Goal: Task Accomplishment & Management: Complete application form

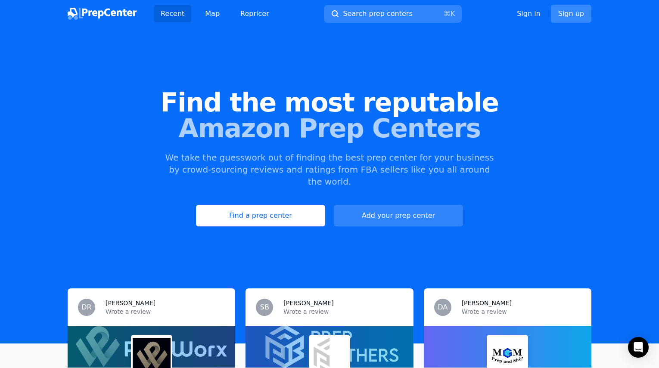
click at [576, 16] on link "Sign up" at bounding box center [571, 14] width 41 height 18
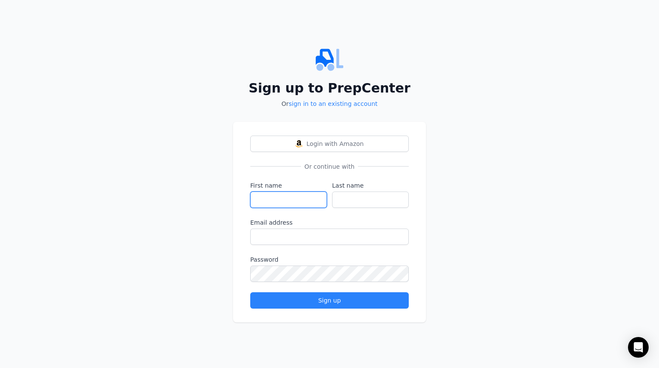
click at [294, 192] on input "First name" at bounding box center [288, 200] width 77 height 16
type input "[PERSON_NAME]"
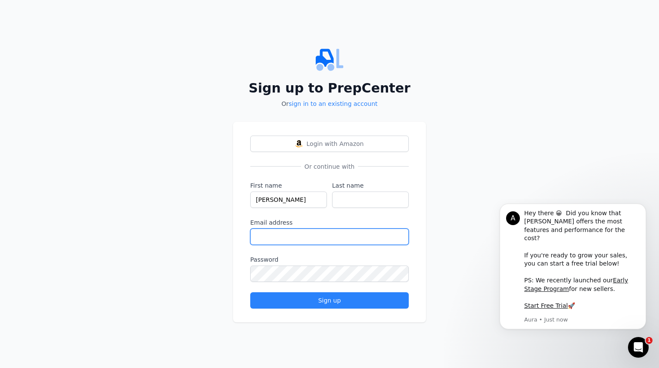
click at [258, 237] on input "Email address" at bounding box center [329, 237] width 159 height 16
type input "[PERSON_NAME][EMAIL_ADDRESS][DOMAIN_NAME]"
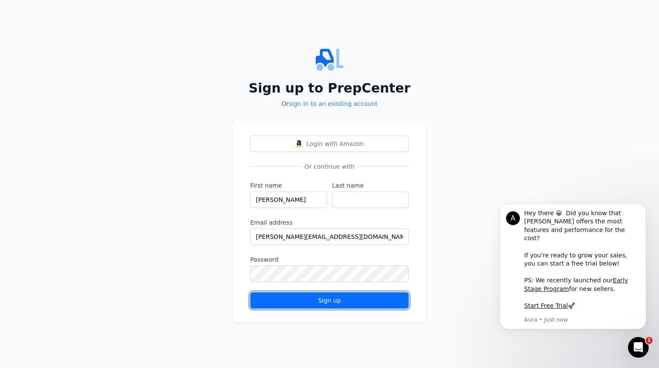
click at [263, 304] on div "Sign up" at bounding box center [330, 300] width 144 height 9
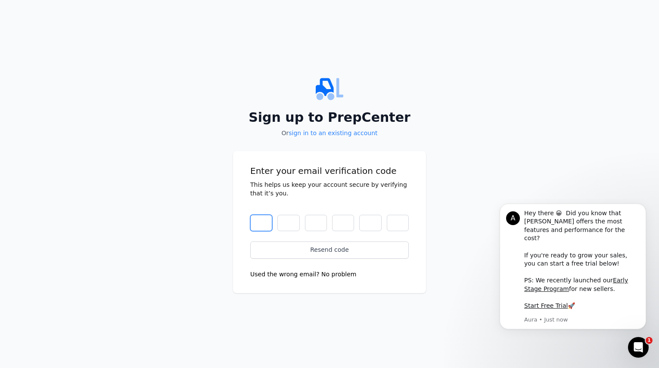
click at [255, 218] on input "text" at bounding box center [261, 223] width 22 height 16
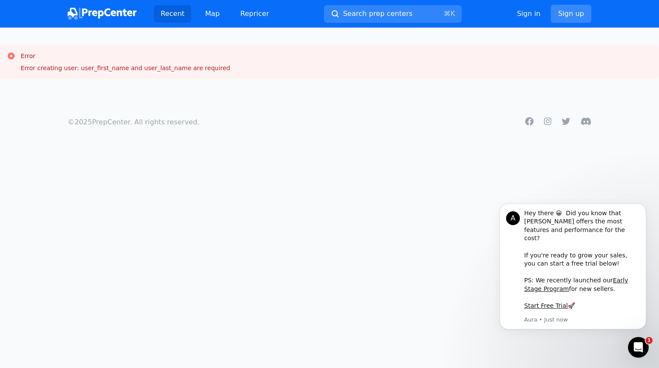
click at [565, 14] on link "Sign up" at bounding box center [571, 14] width 41 height 18
click at [574, 17] on link "Sign up" at bounding box center [571, 14] width 41 height 18
